Goal: Information Seeking & Learning: Learn about a topic

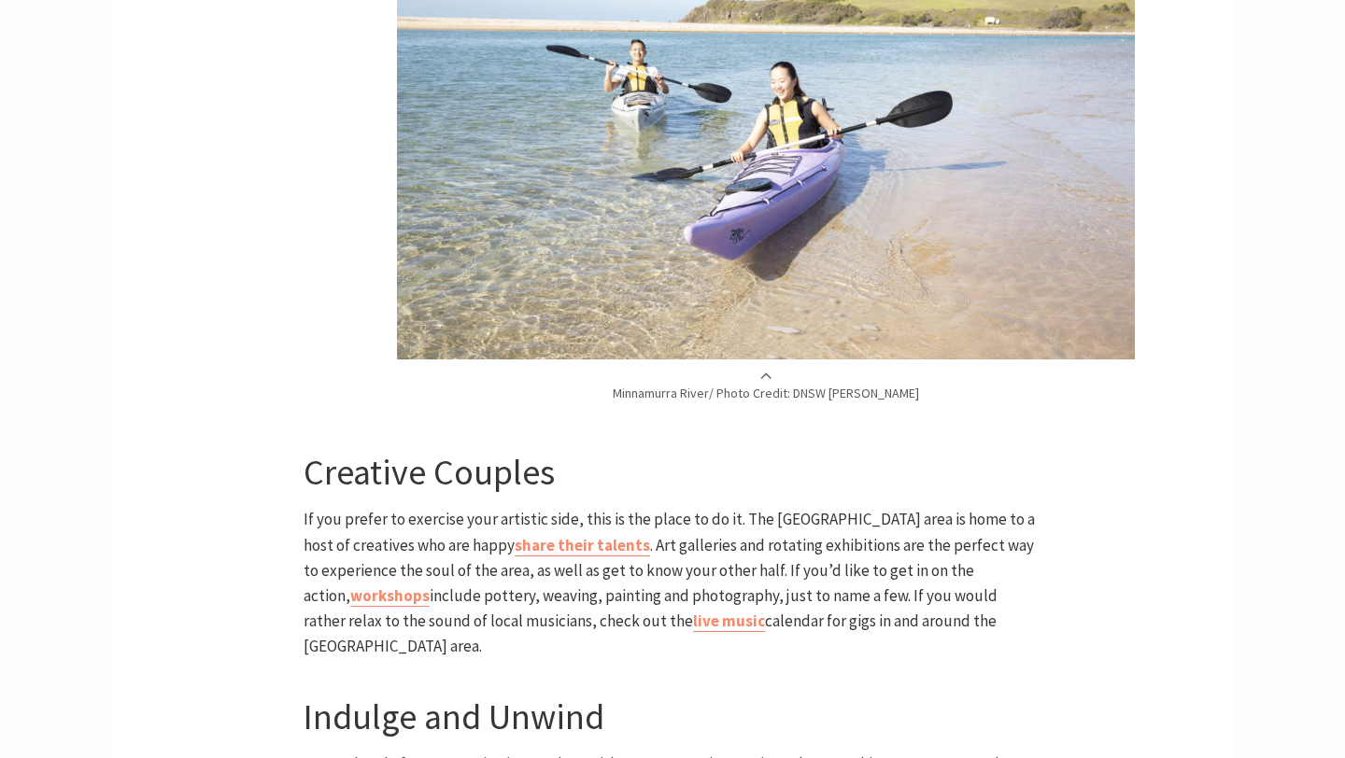
scroll to position [4808, 0]
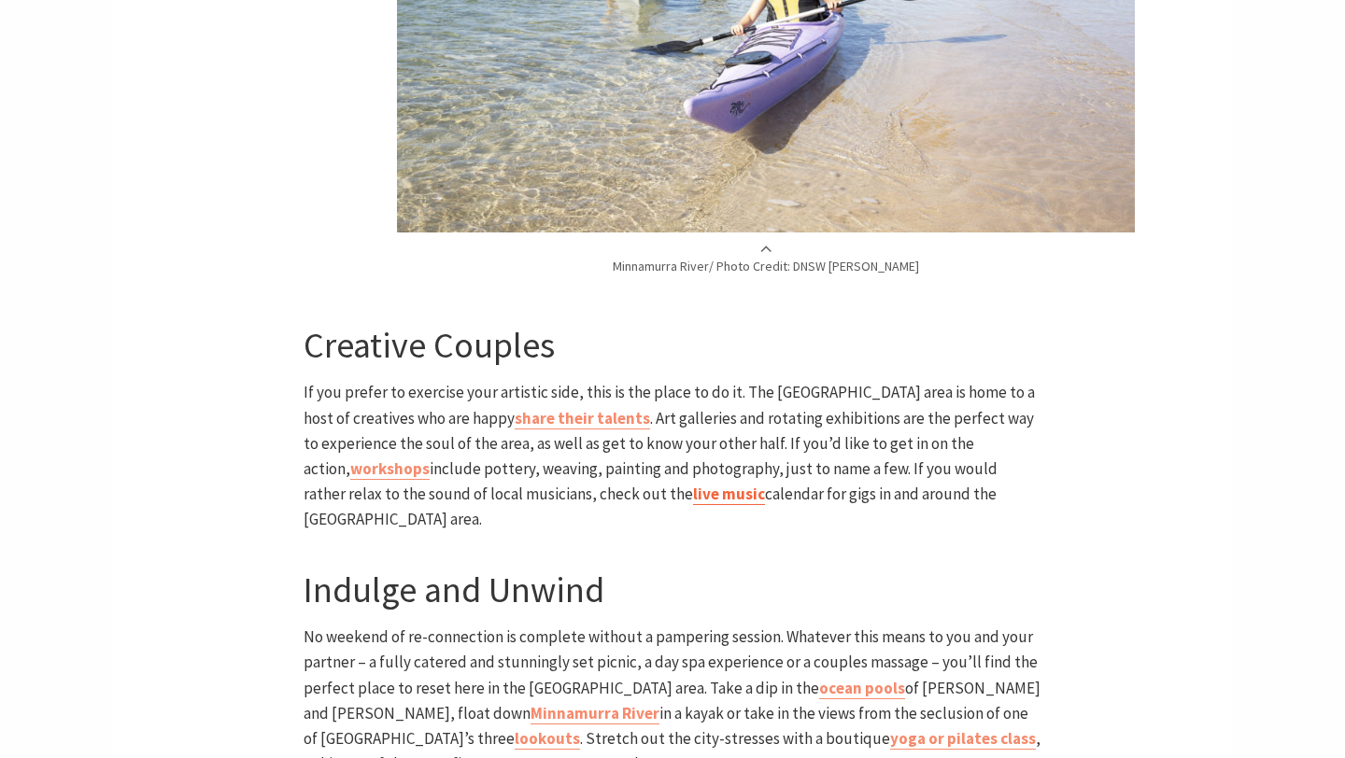
click at [693, 484] on link "live music" at bounding box center [729, 494] width 72 height 21
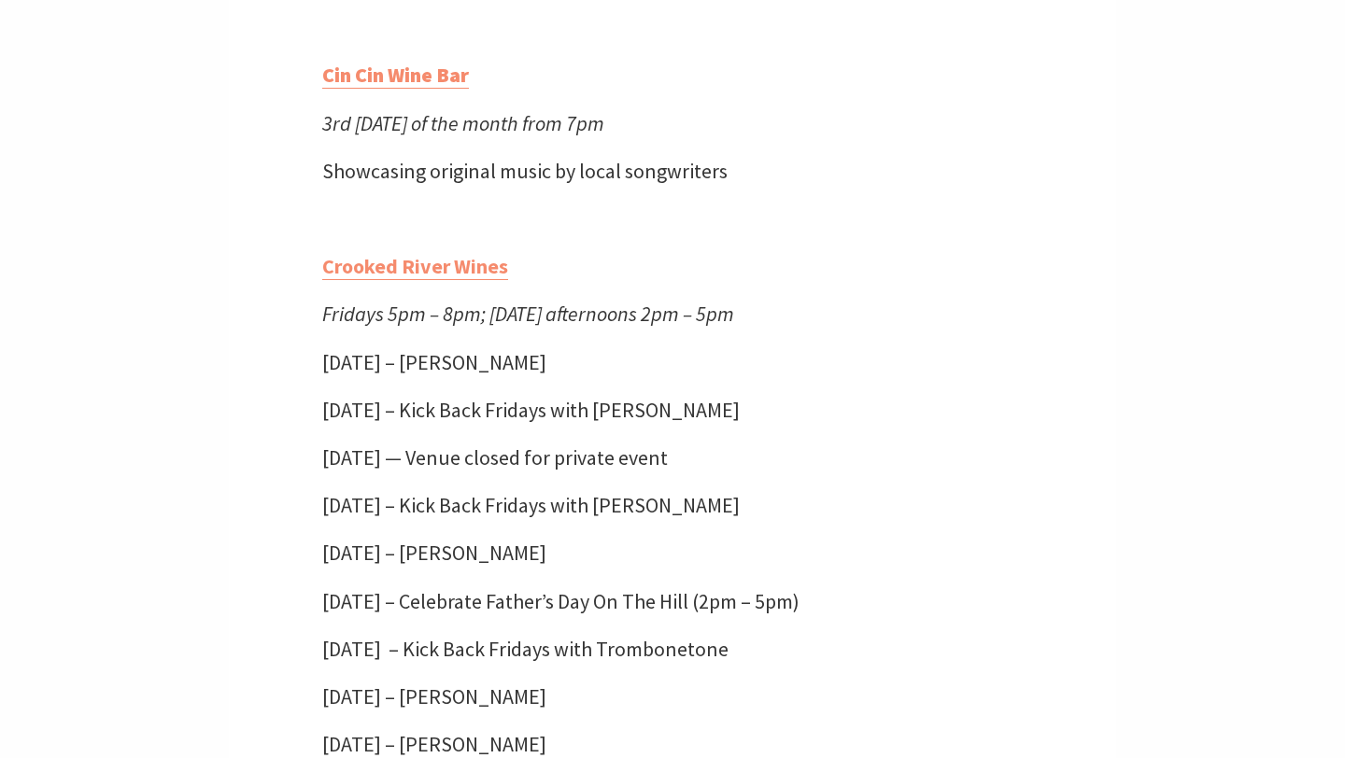
scroll to position [1261, 0]
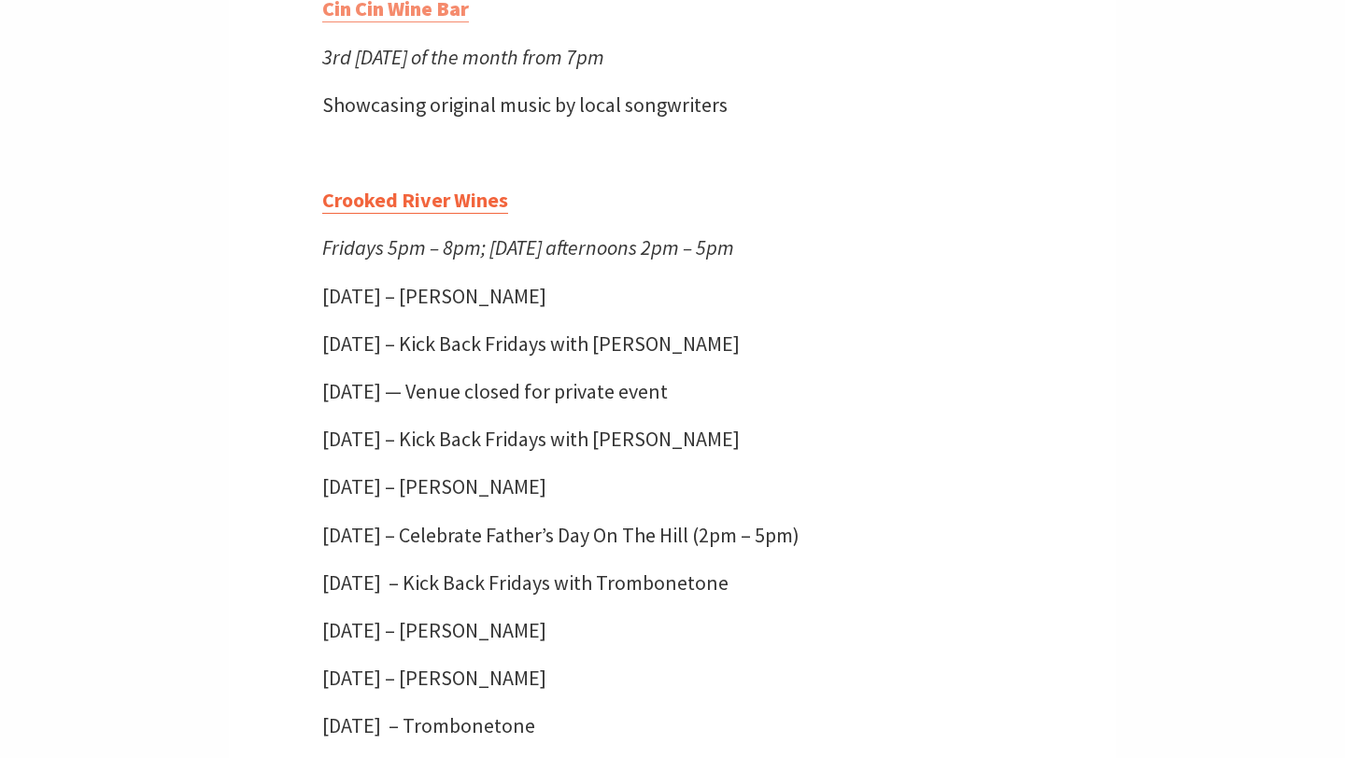
click at [396, 197] on link "Crooked River Wines" at bounding box center [415, 200] width 186 height 27
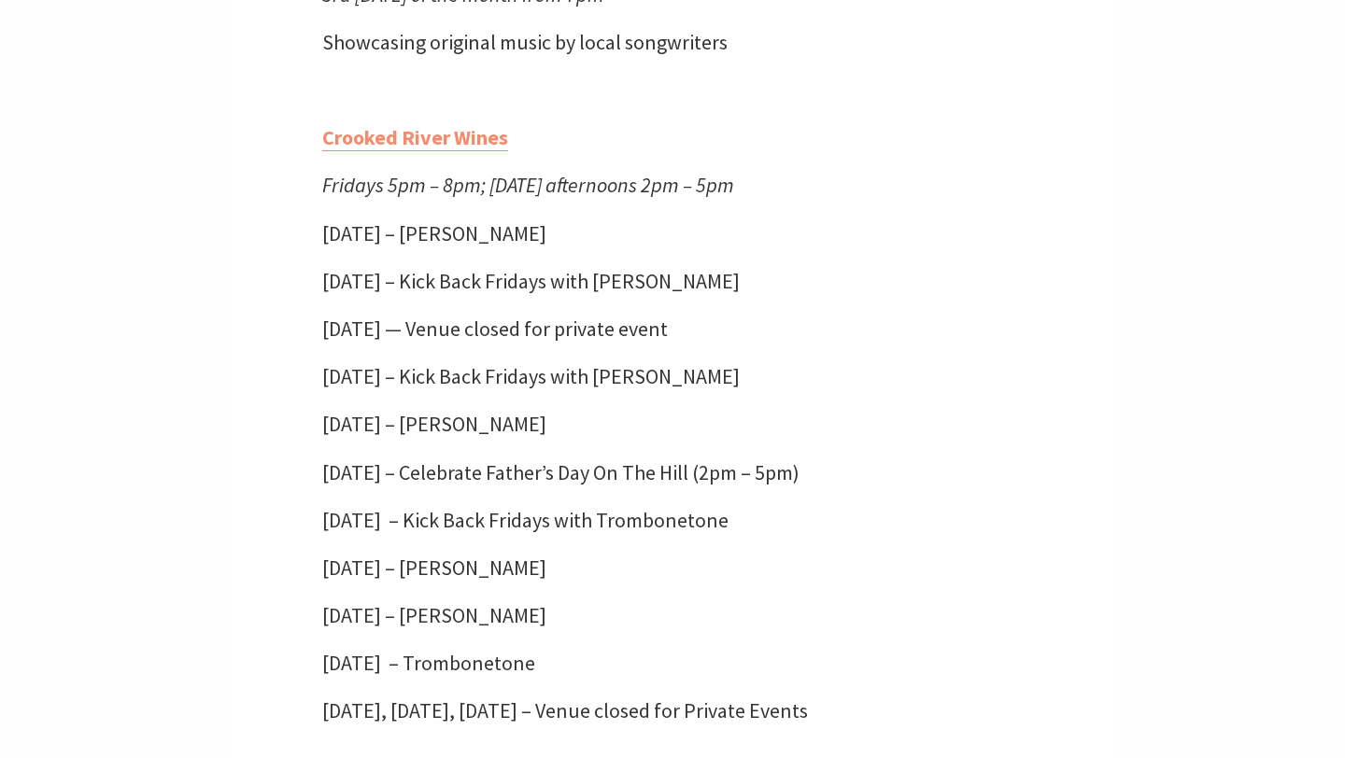
scroll to position [1325, 0]
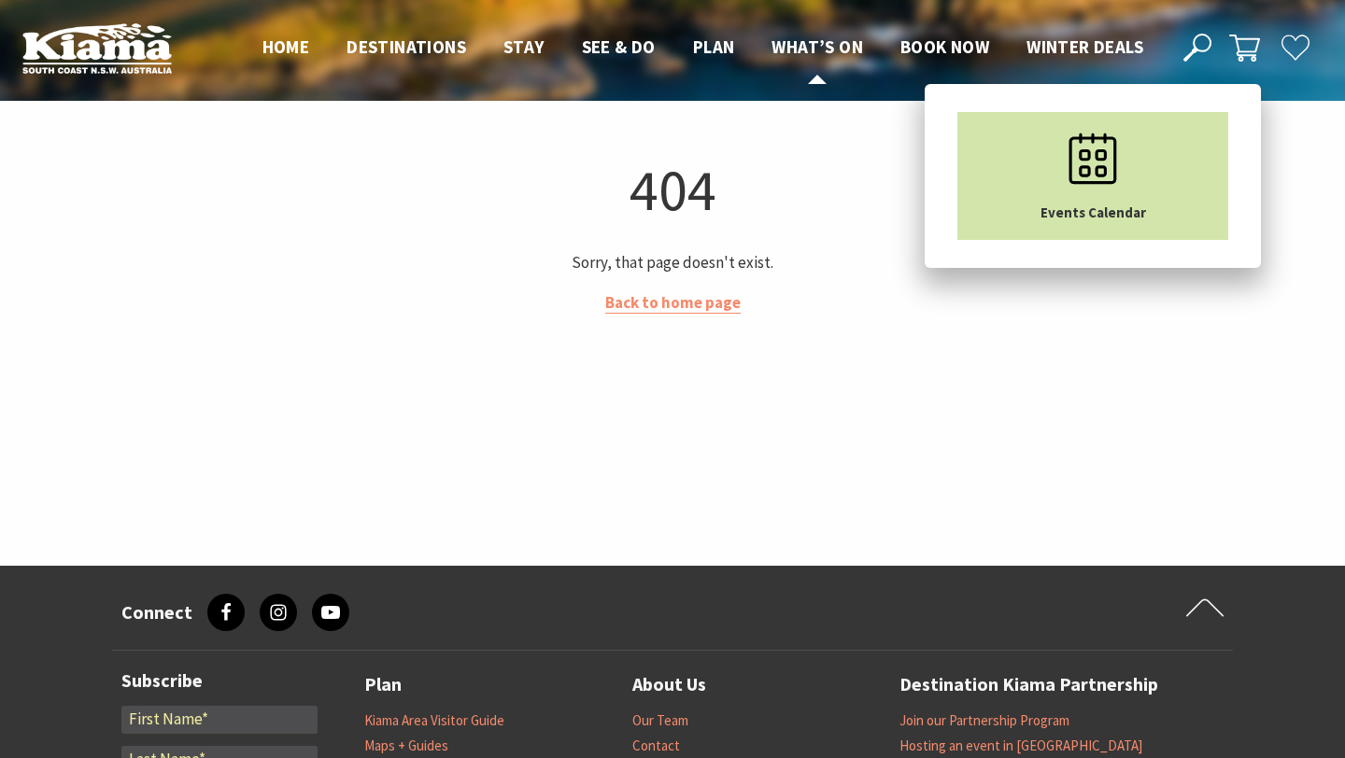
click at [983, 127] on link "Events Calendar" at bounding box center [1092, 176] width 271 height 128
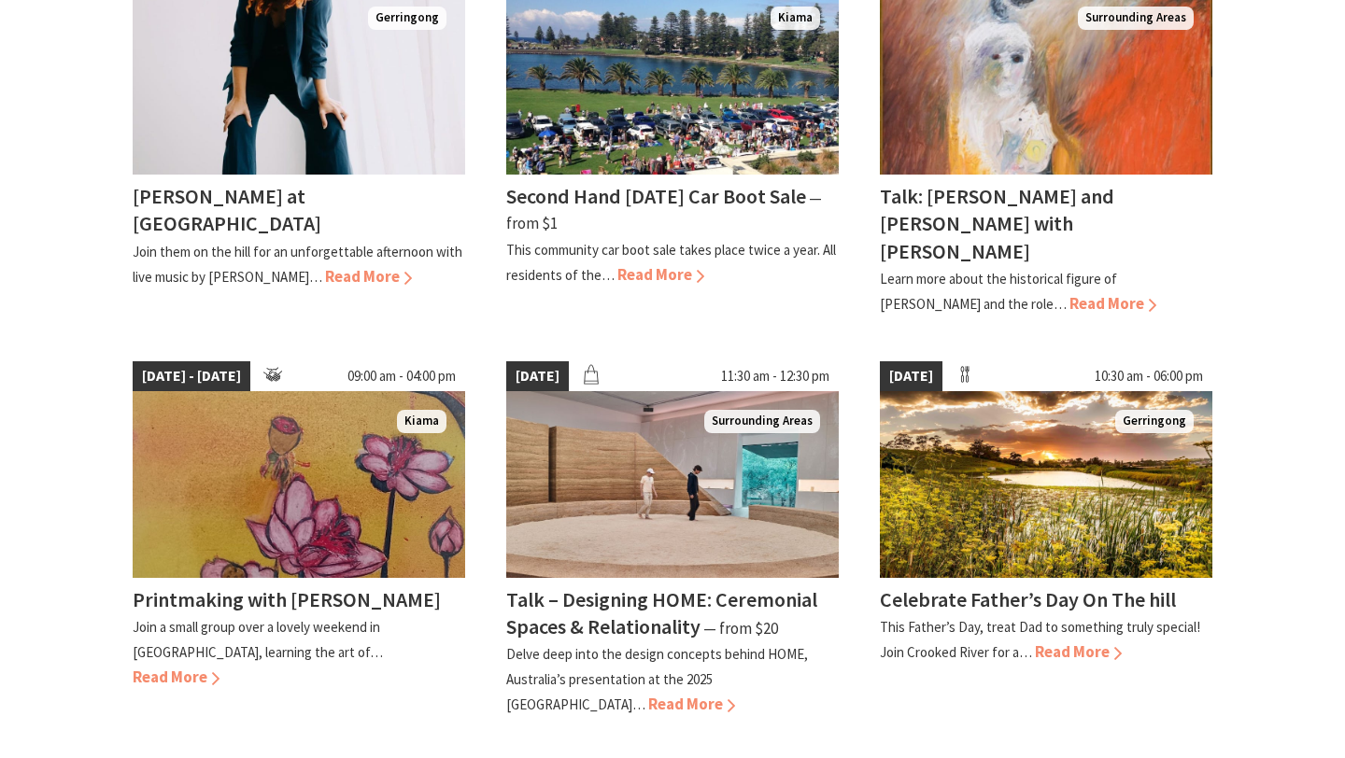
scroll to position [1683, 0]
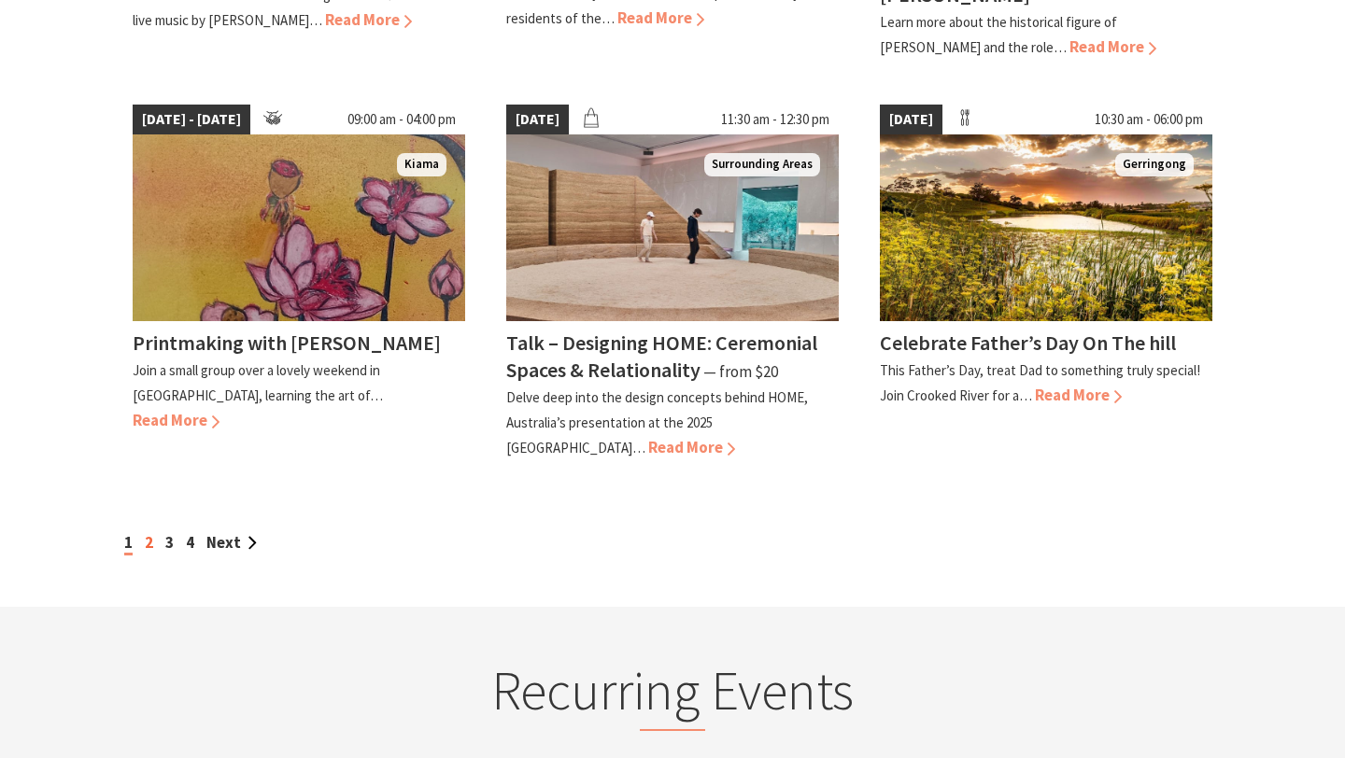
click at [147, 532] on link "2" at bounding box center [149, 542] width 8 height 21
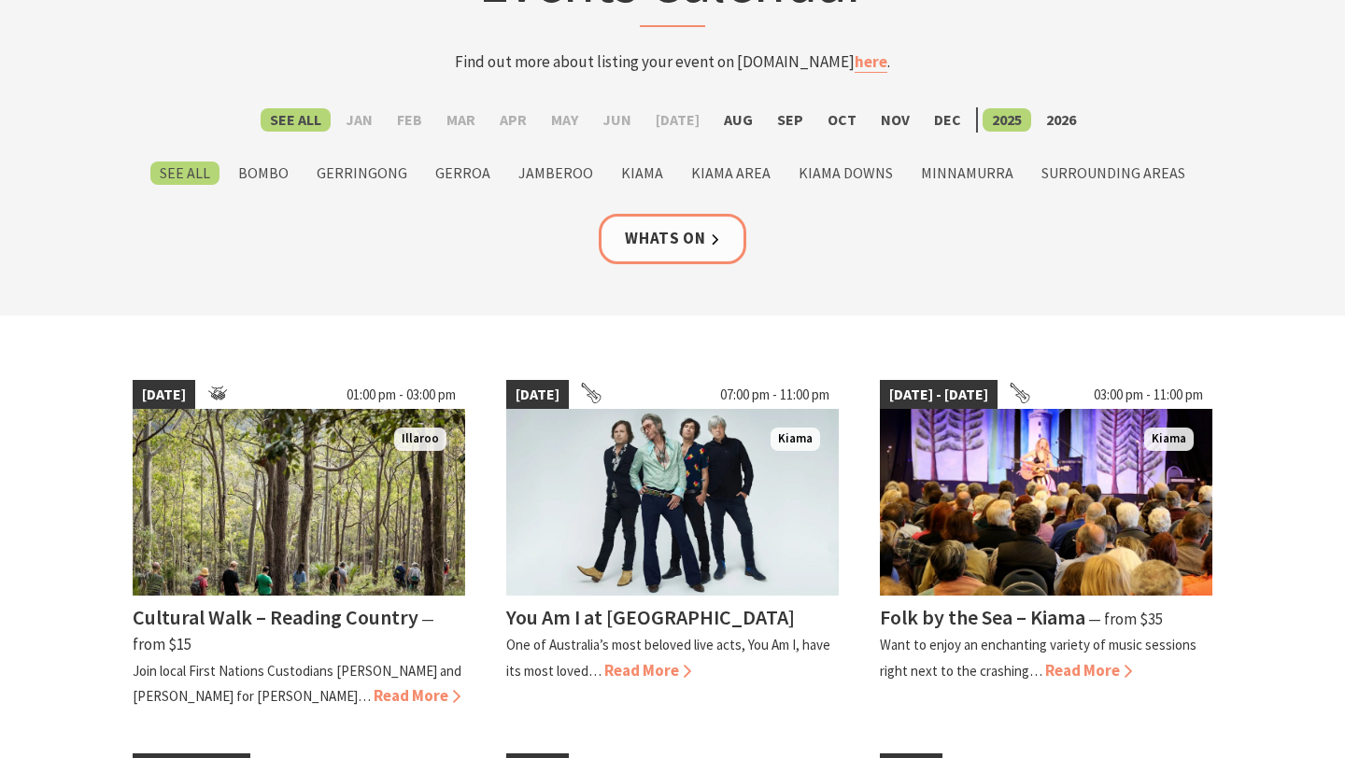
scroll to position [401, 0]
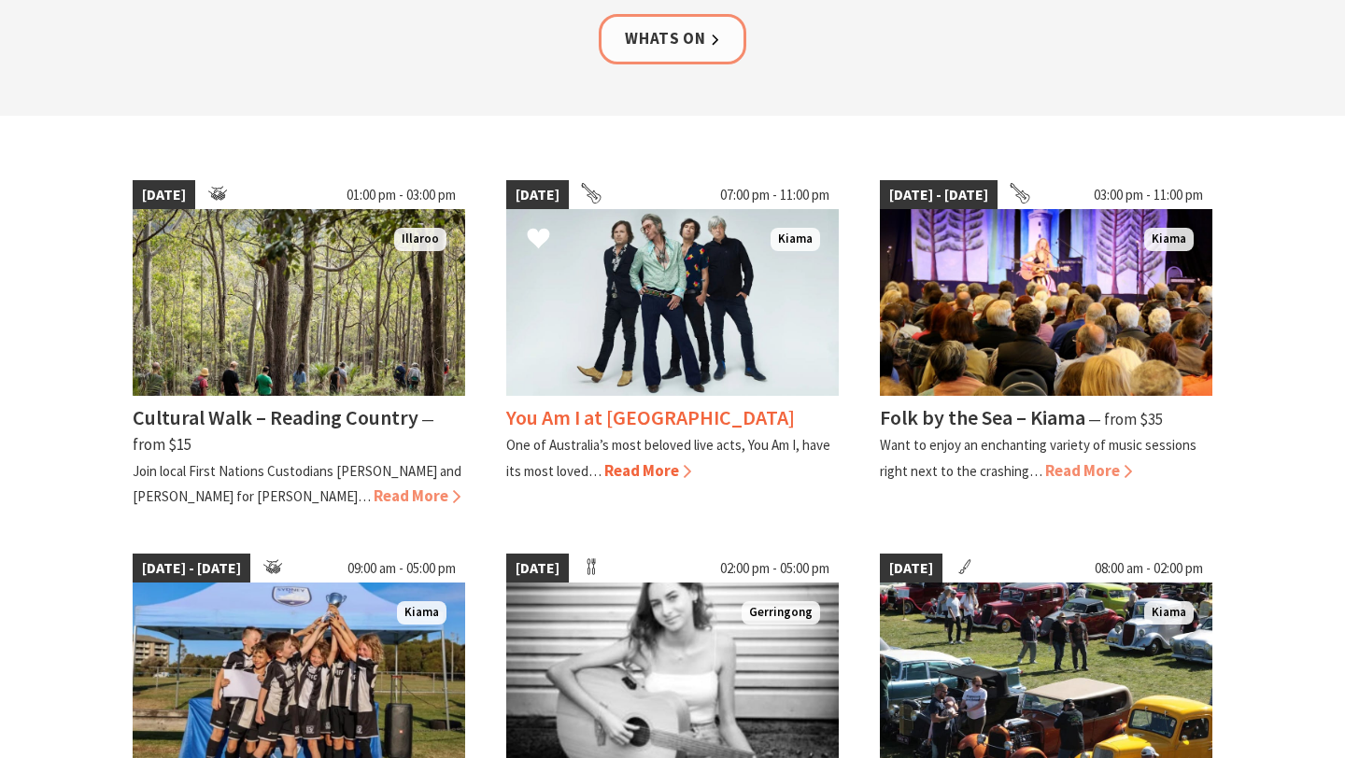
click at [671, 299] on img at bounding box center [672, 302] width 332 height 187
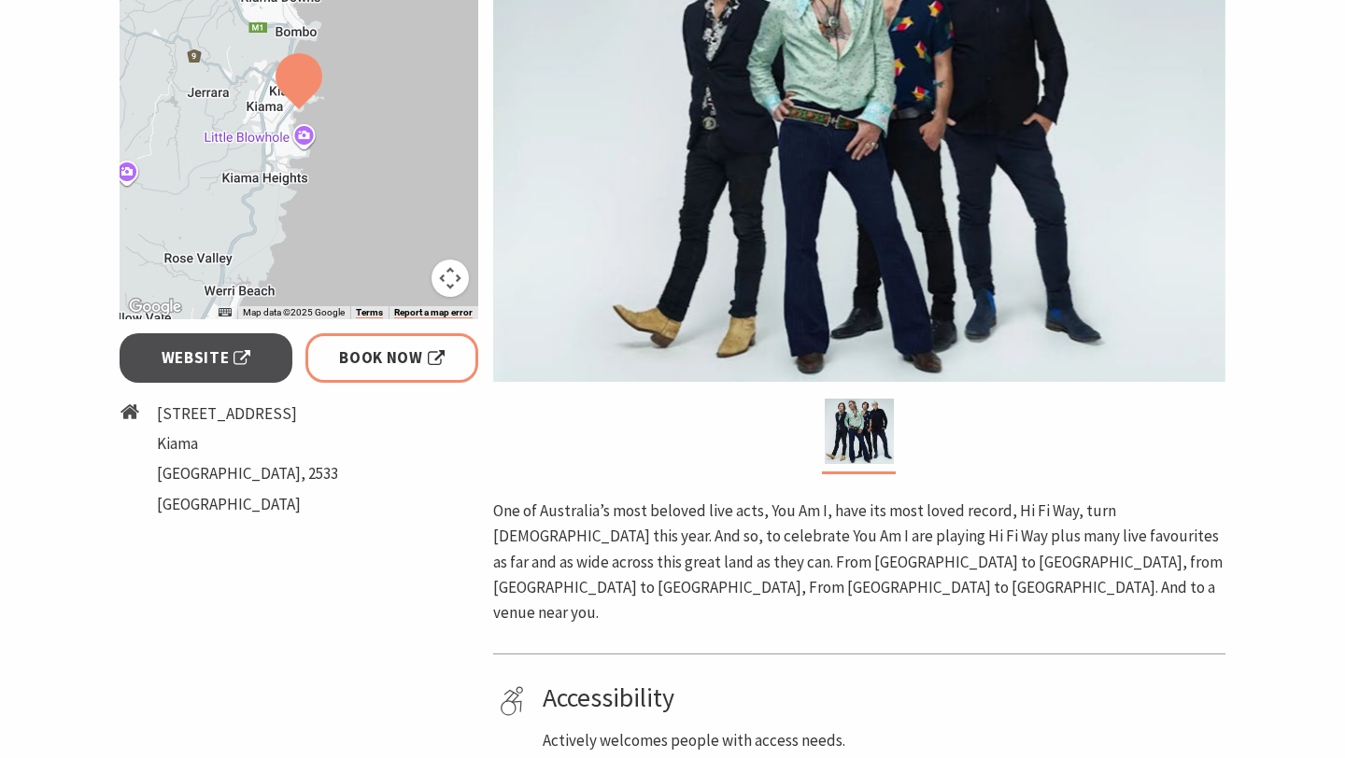
scroll to position [200, 0]
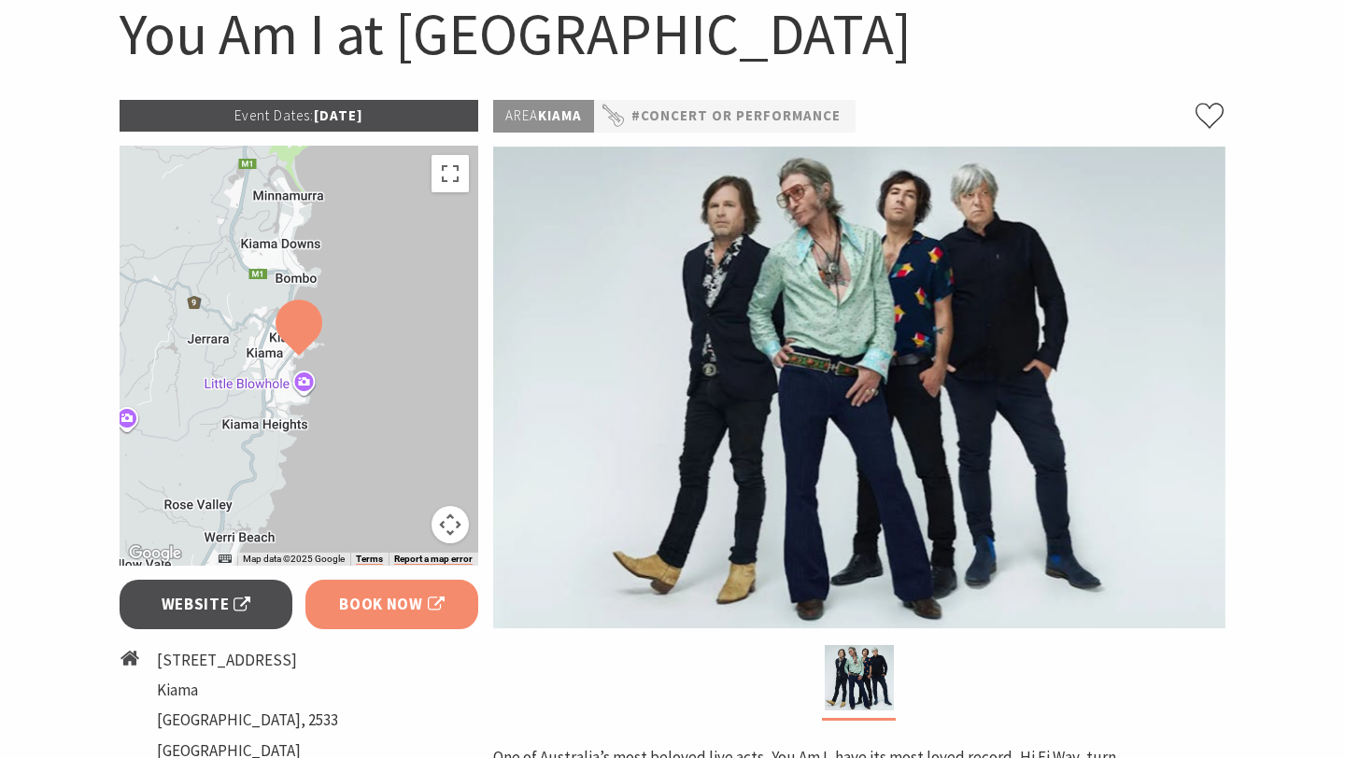
click at [413, 603] on span "Book Now" at bounding box center [392, 604] width 106 height 25
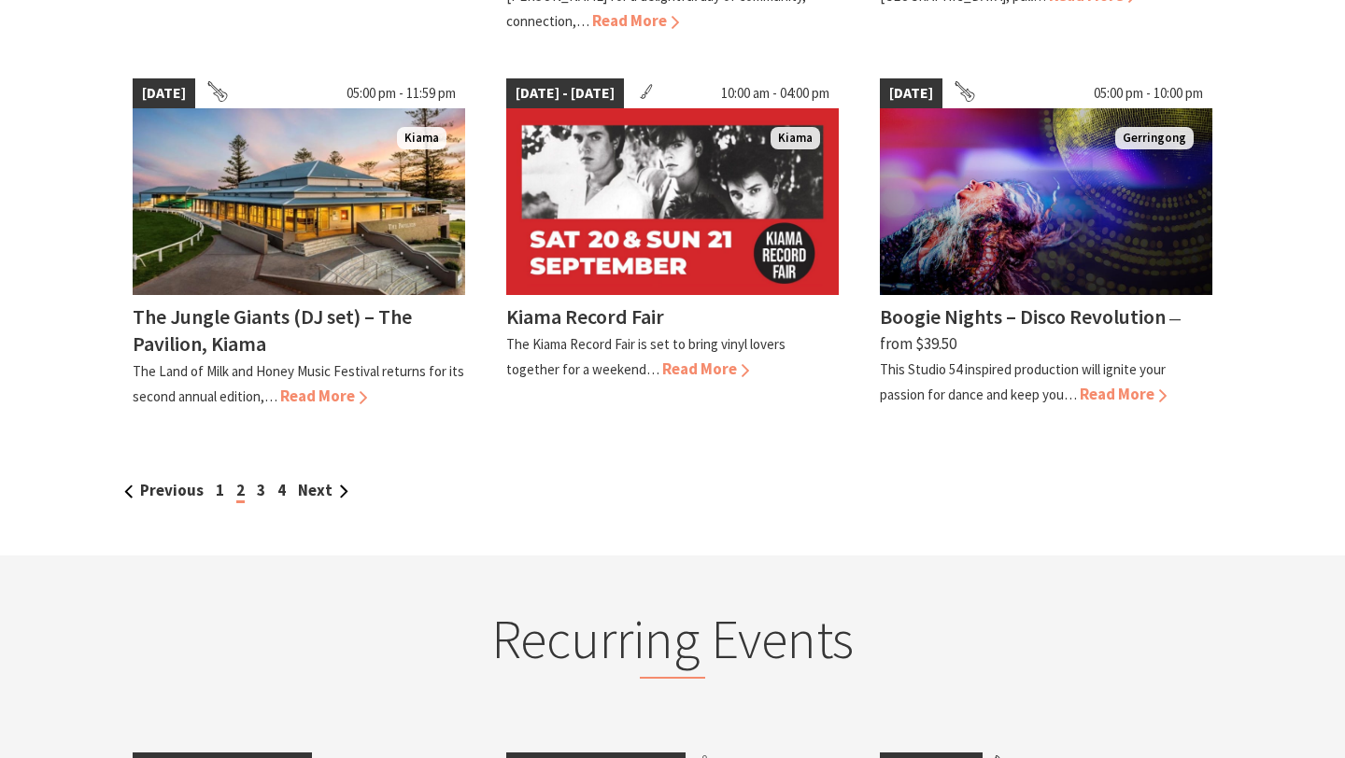
scroll to position [1480, 0]
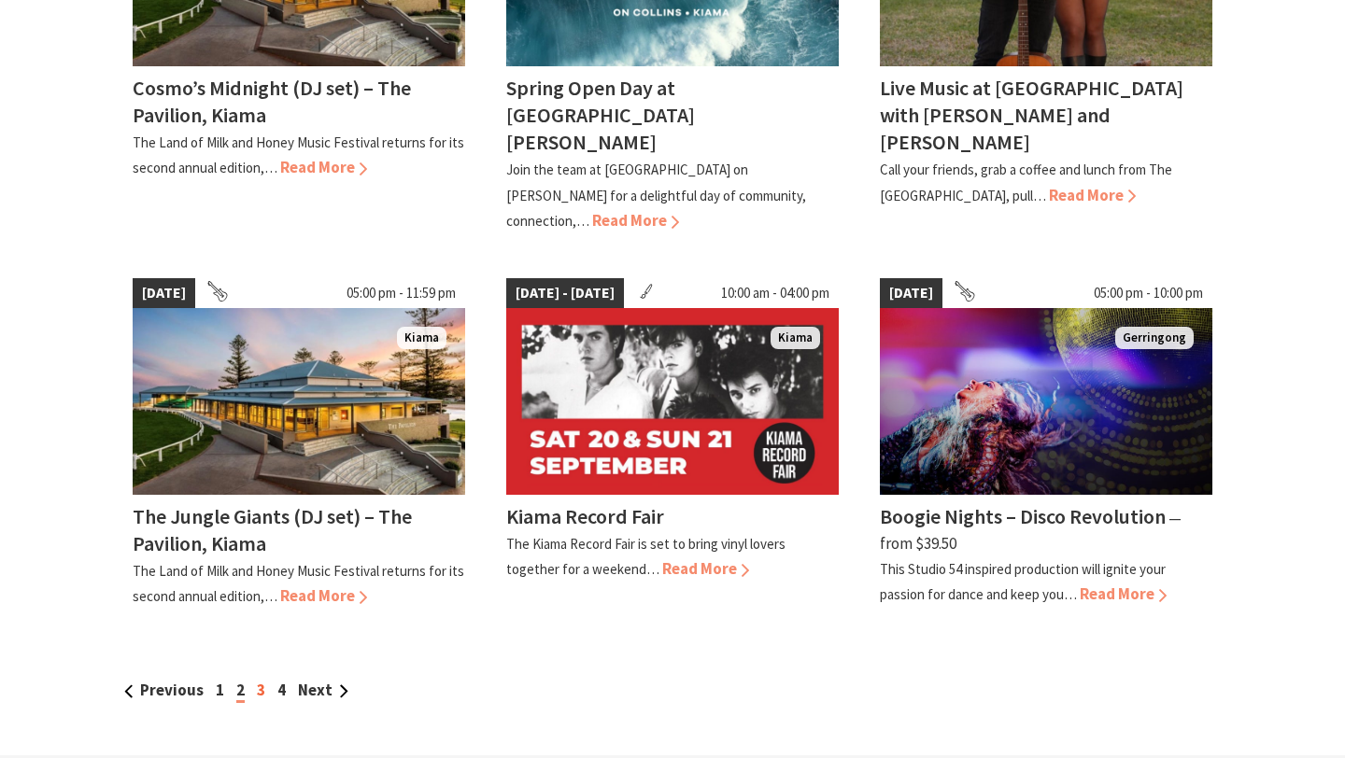
click at [260, 680] on link "3" at bounding box center [261, 690] width 8 height 21
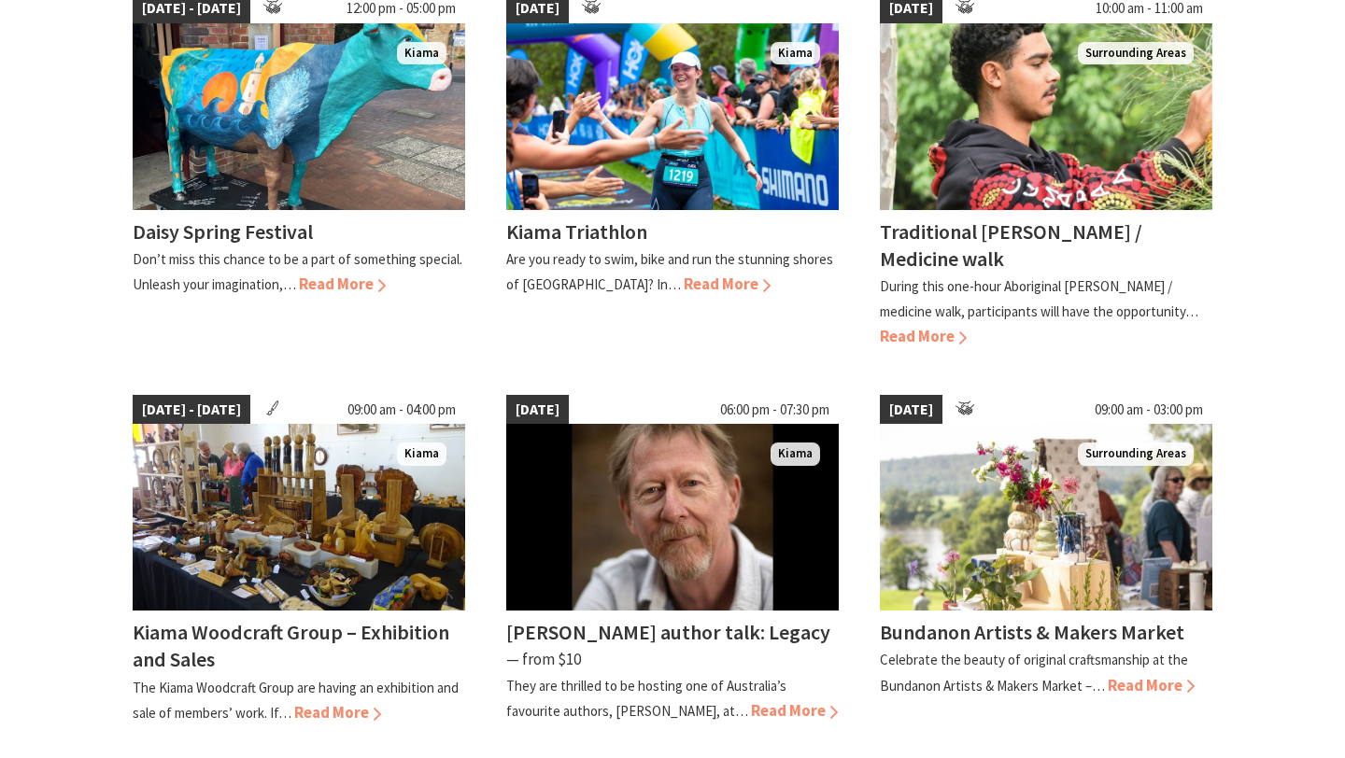
scroll to position [994, 0]
